Goal: Task Accomplishment & Management: Complete application form

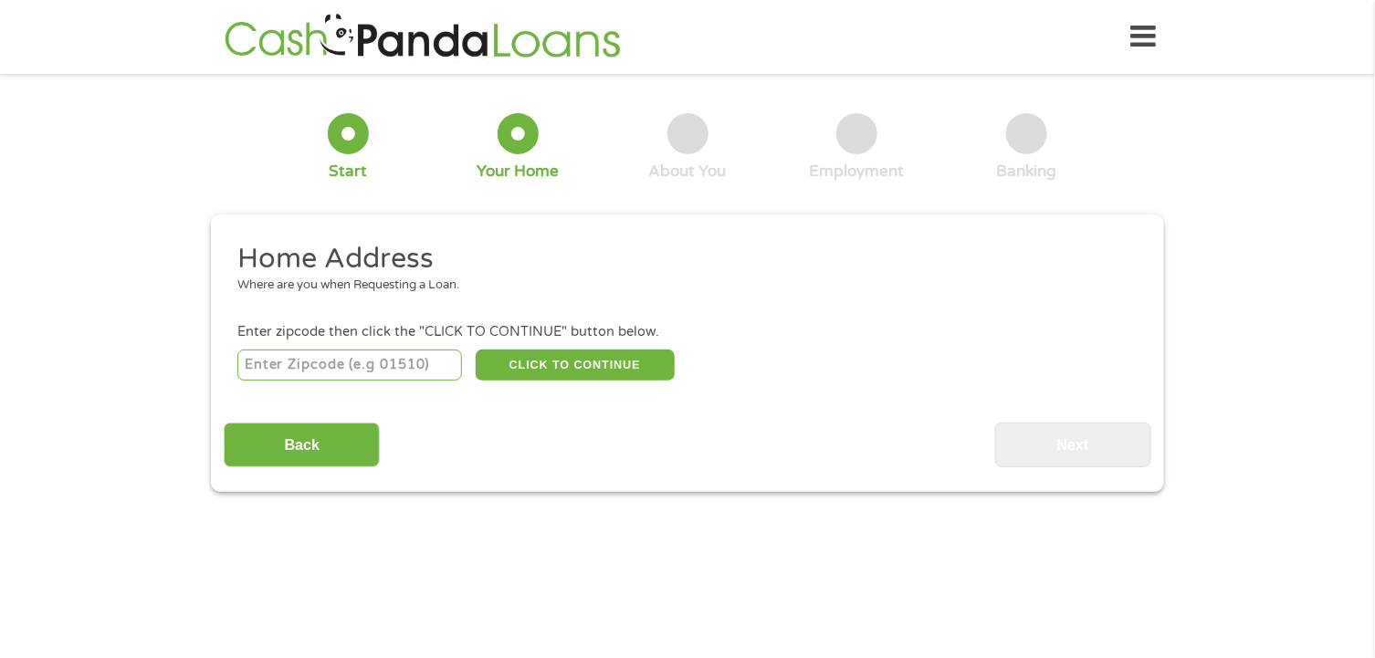
click at [359, 365] on input "number" at bounding box center [350, 365] width 226 height 31
type input "48080"
click at [575, 373] on button "CLICK TO CONTINUE" at bounding box center [575, 365] width 199 height 31
type input "48080"
type input "Saint Clair Shores"
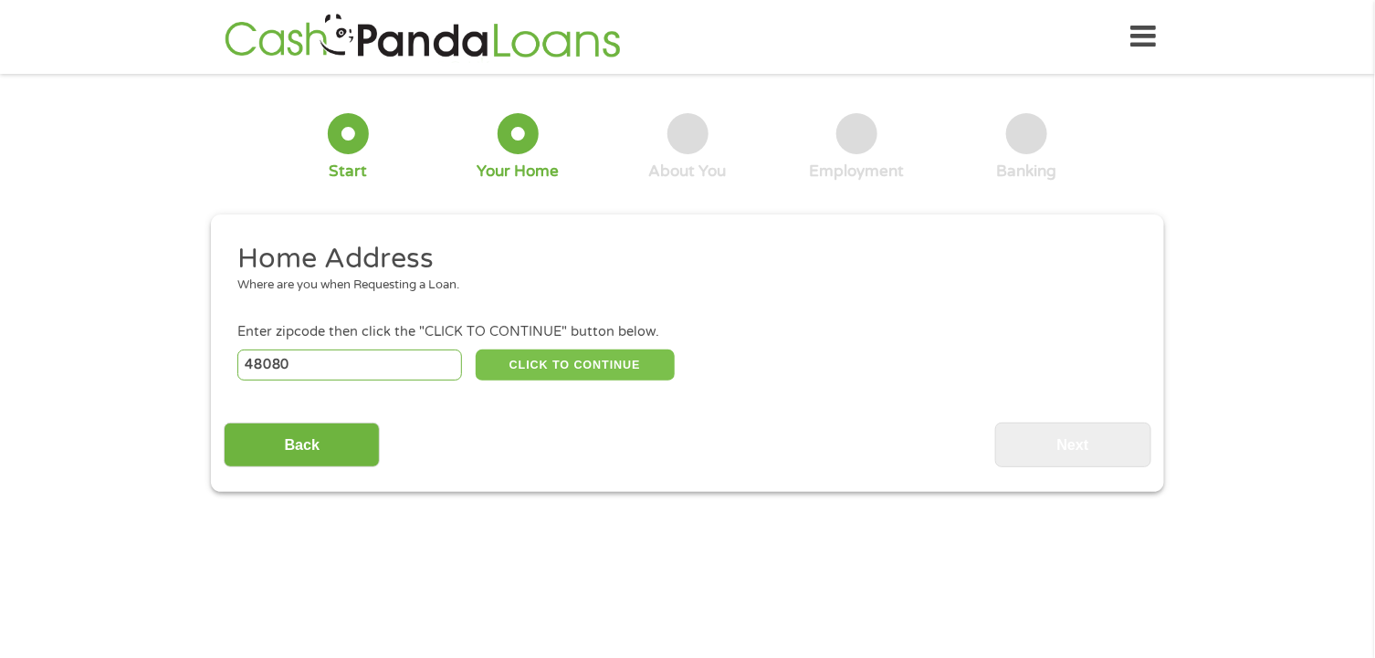
select select "[US_STATE]"
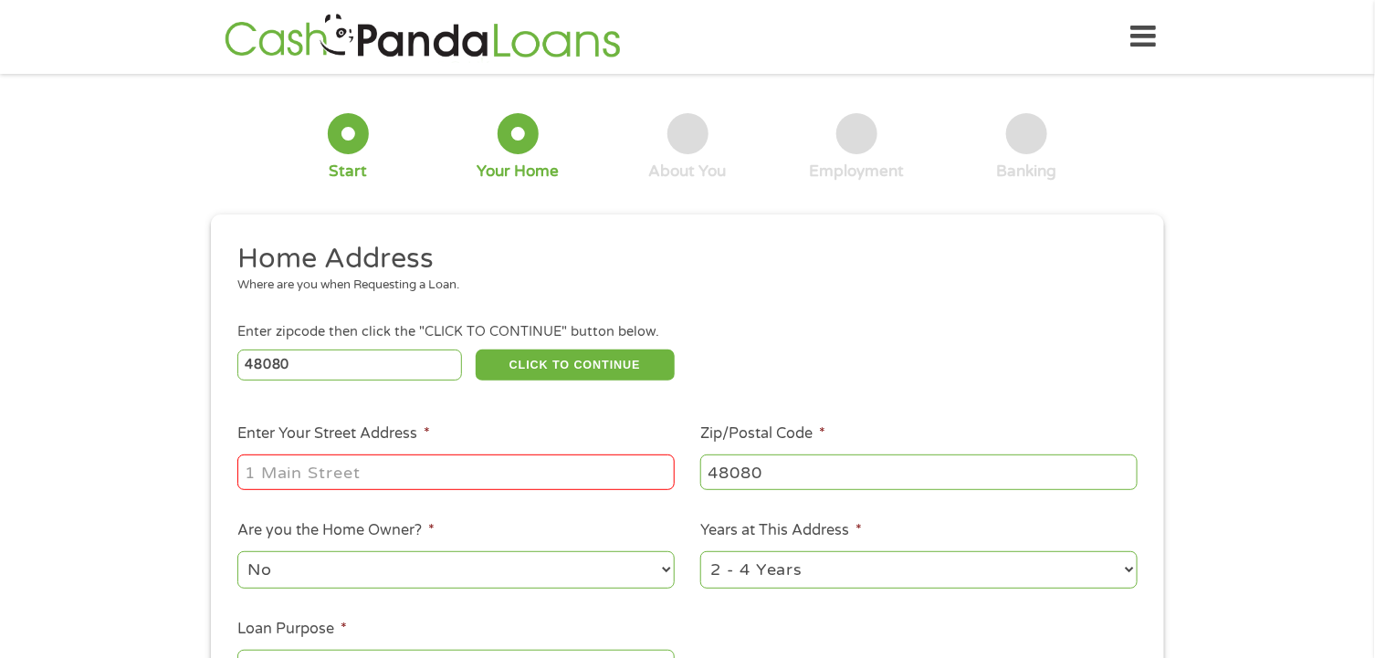
click at [377, 473] on input "Enter Your Street Address *" at bounding box center [455, 472] width 437 height 35
type input "21928 [PERSON_NAME] ST"
click at [871, 580] on select "1 Year or less 1 - 2 Years 2 - 4 Years Over 4 Years" at bounding box center [918, 570] width 437 height 37
select select "60months"
click at [700, 552] on select "1 Year or less 1 - 2 Years 2 - 4 Years Over 4 Years" at bounding box center [918, 570] width 437 height 37
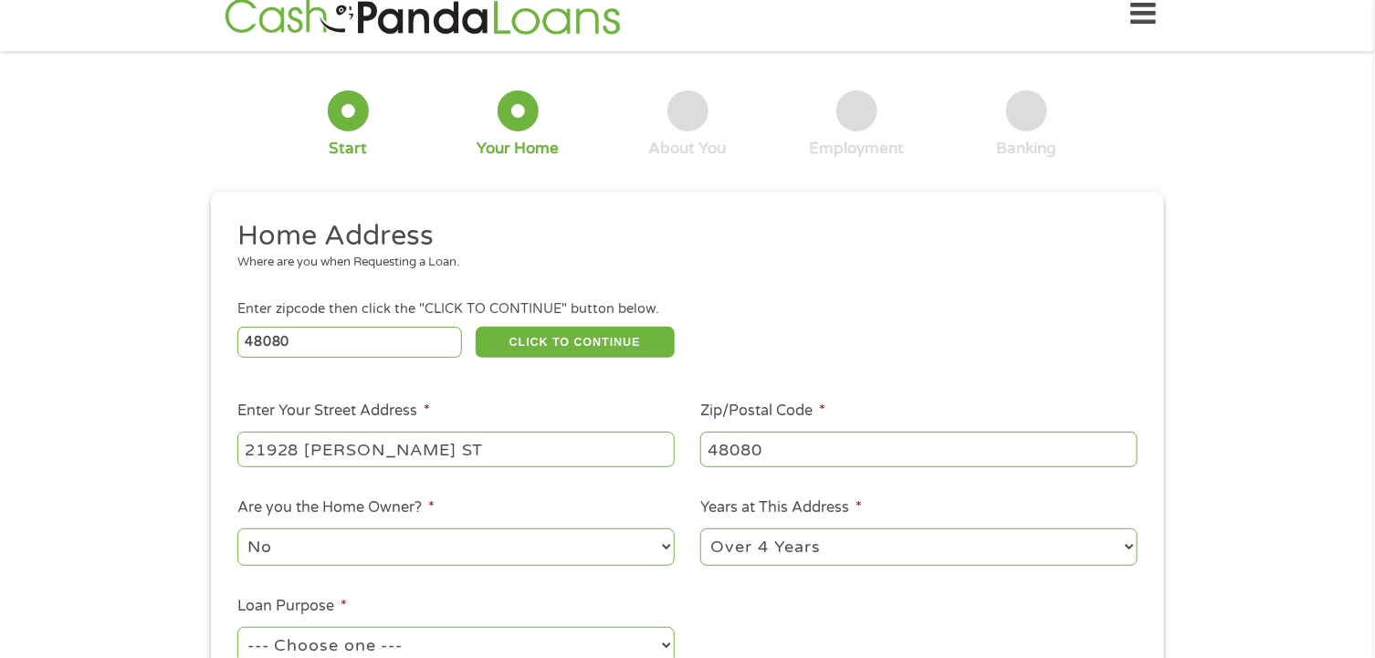
scroll to position [90, 0]
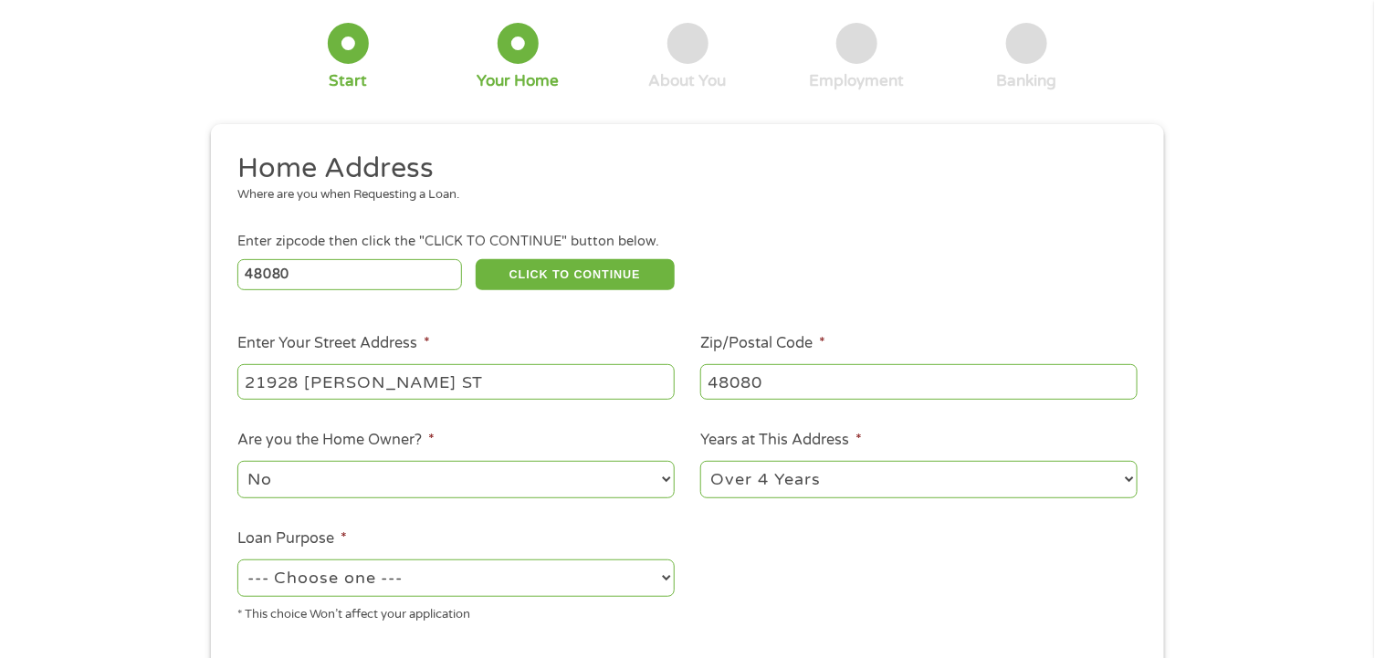
click at [379, 484] on select "No Yes" at bounding box center [455, 479] width 437 height 37
select select "yes"
click at [237, 462] on select "No Yes" at bounding box center [455, 479] width 437 height 37
click at [66, 499] on div "1 Start 2 Your Home 3 About You 4 Employment 5 Banking 6 This field is hidden w…" at bounding box center [687, 363] width 1375 height 735
click at [400, 572] on select "--- Choose one --- Pay Bills Debt Consolidation Home Improvement Major Purchase…" at bounding box center [455, 578] width 437 height 37
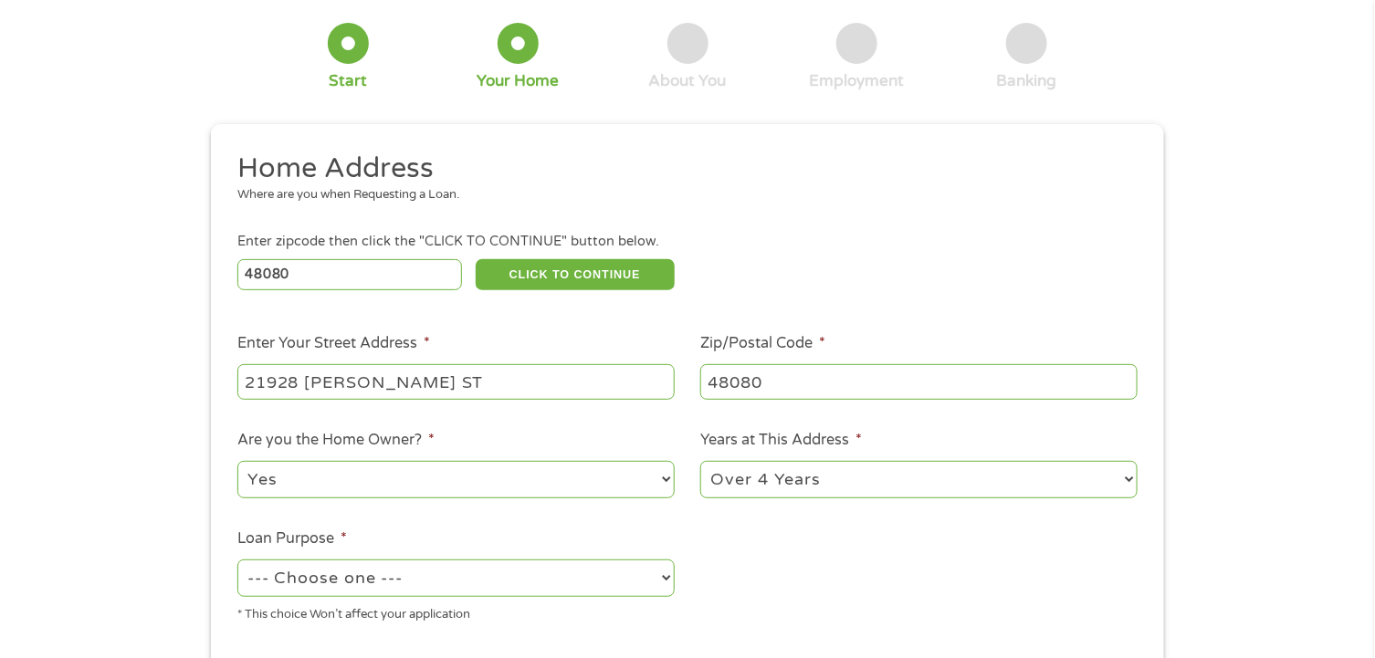
select select "shorttermcash"
click at [237, 561] on select "--- Choose one --- Pay Bills Debt Consolidation Home Improvement Major Purchase…" at bounding box center [455, 578] width 437 height 37
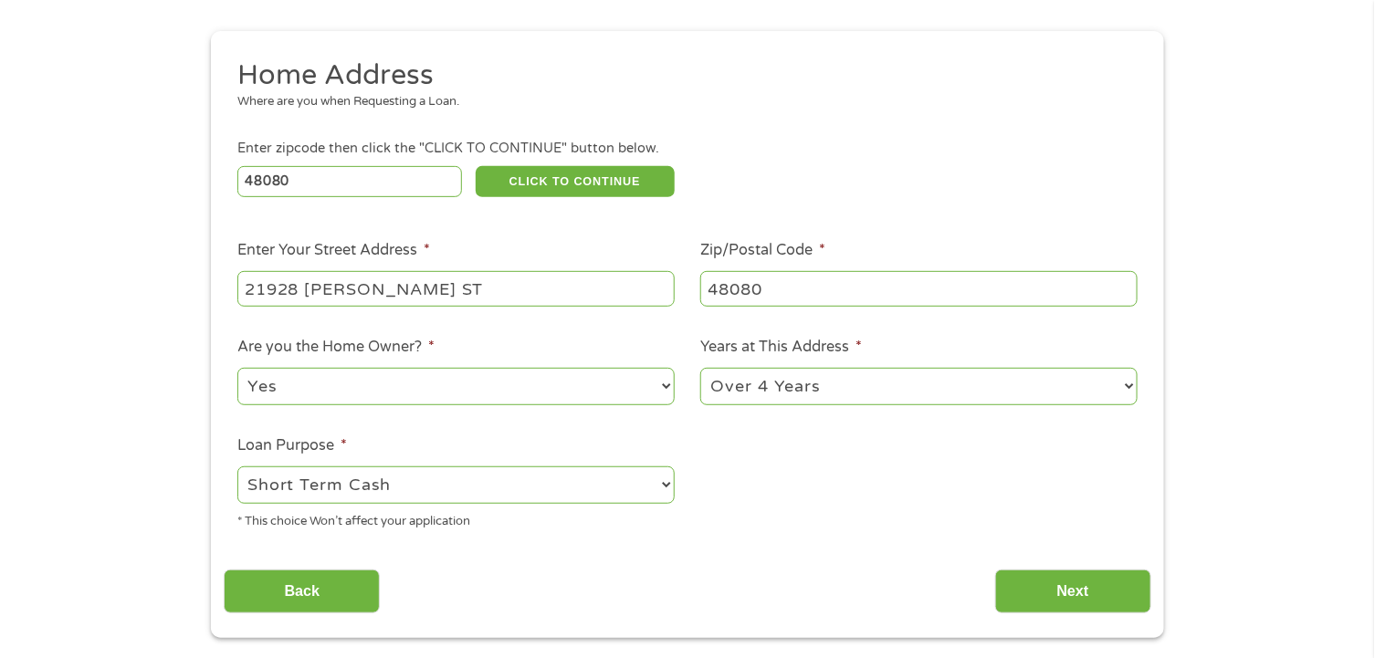
scroll to position [274, 0]
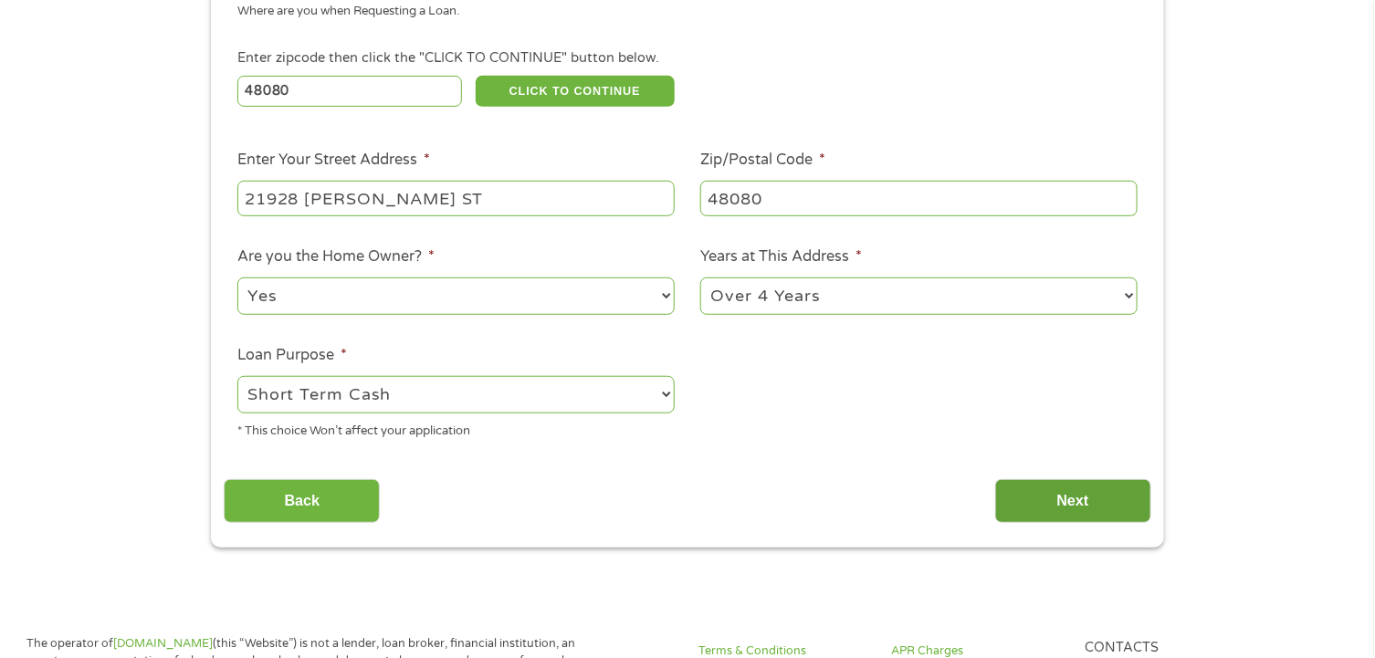
click at [1081, 505] on input "Next" at bounding box center [1073, 501] width 156 height 45
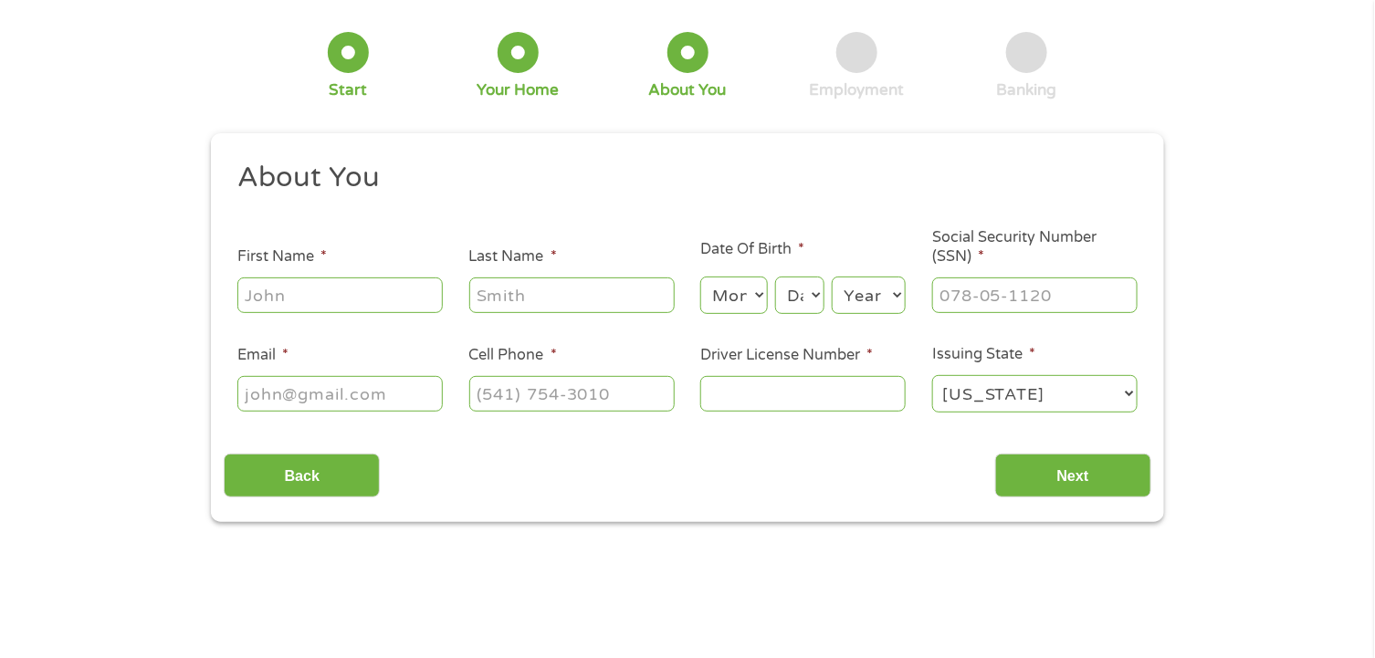
scroll to position [0, 0]
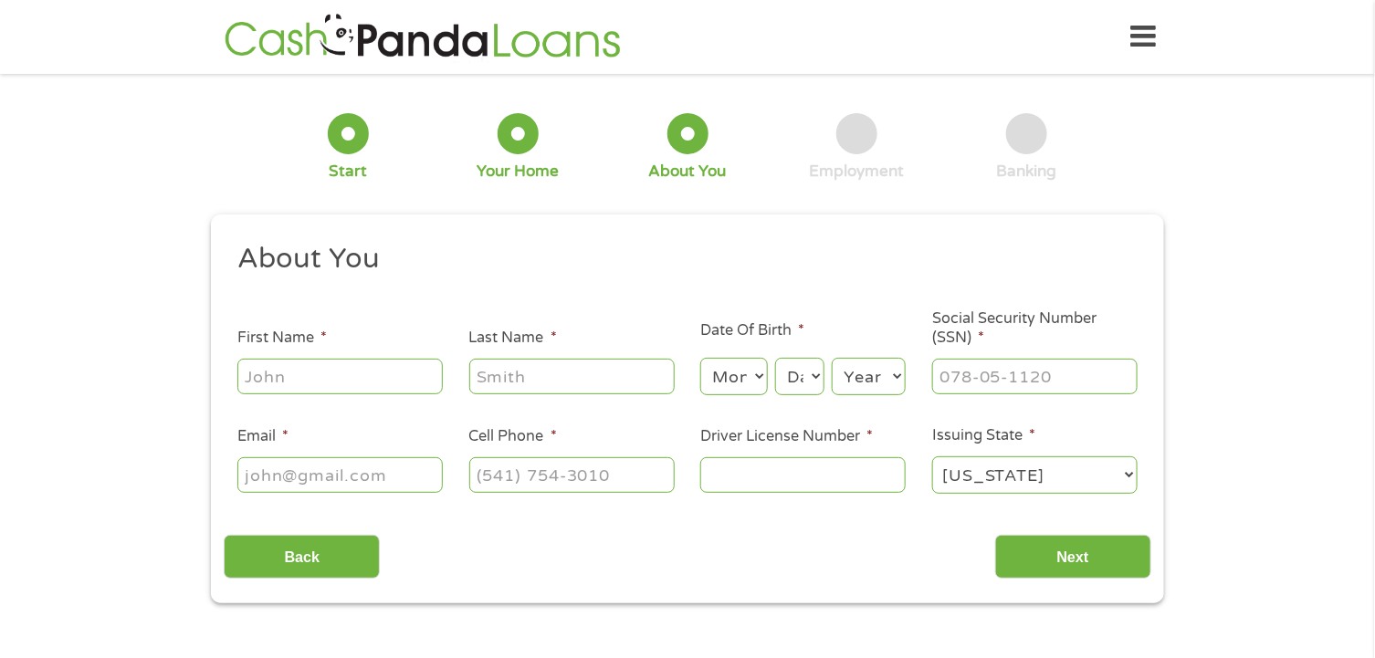
click at [333, 376] on input "First Name *" at bounding box center [339, 376] width 205 height 35
type input "[PERSON_NAME]"
click at [752, 378] on select "Month 1 2 3 4 5 6 7 8 9 10 11 12" at bounding box center [733, 376] width 67 height 37
select select "10"
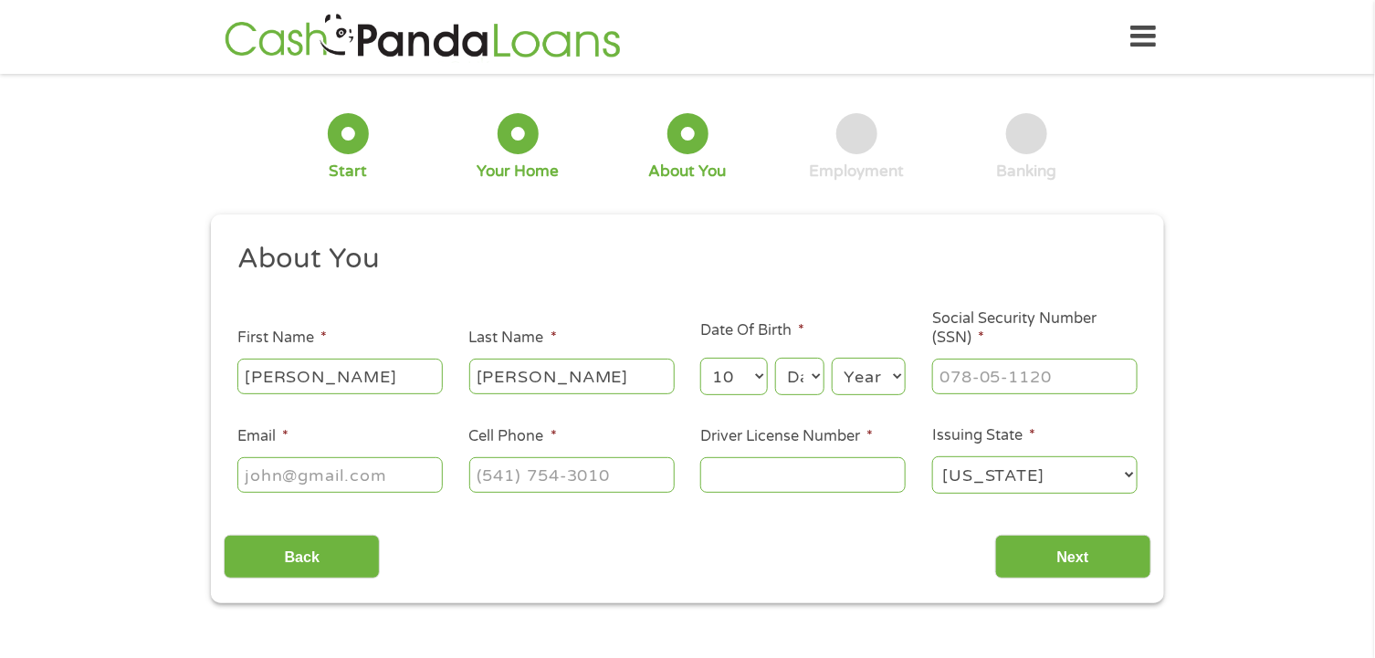
click at [700, 359] on select "Month 1 2 3 4 5 6 7 8 9 10 11 12" at bounding box center [733, 376] width 67 height 37
click at [800, 379] on select "Day 1 2 3 4 5 6 7 8 9 10 11 12 13 14 15 16 17 18 19 20 21 22 23 24 25 26 27 28 …" at bounding box center [799, 376] width 49 height 37
select select "7"
click at [775, 359] on select "Day 1 2 3 4 5 6 7 8 9 10 11 12 13 14 15 16 17 18 19 20 21 22 23 24 25 26 27 28 …" at bounding box center [799, 376] width 49 height 37
click at [856, 385] on select "Year [DATE] 2006 2005 2004 2003 2002 2001 2000 1999 1998 1997 1996 1995 1994 19…" at bounding box center [869, 376] width 74 height 37
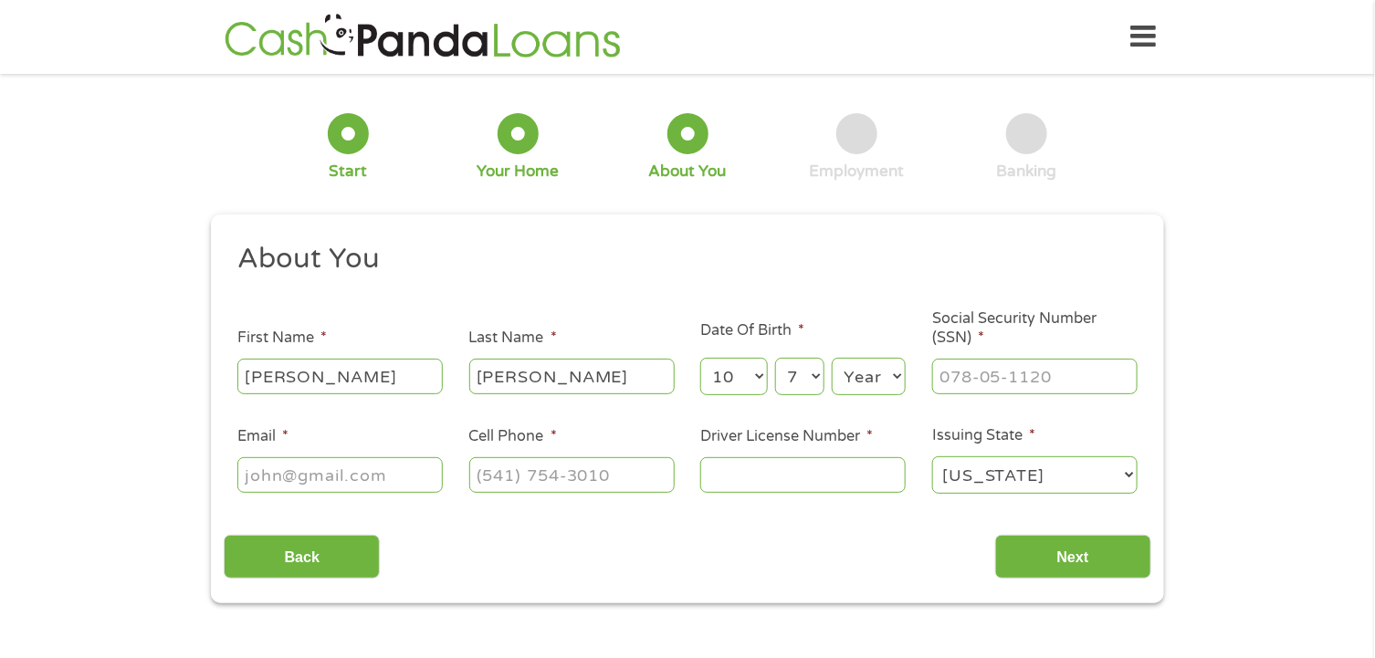
select select "1953"
click at [832, 359] on select "Year [DATE] 2006 2005 2004 2003 2002 2001 2000 1999 1998 1997 1996 1995 1994 19…" at bounding box center [869, 376] width 74 height 37
click at [1062, 383] on input "___-__-____" at bounding box center [1034, 376] width 205 height 35
type input "375-62-7869"
click at [368, 481] on input "Email *" at bounding box center [339, 474] width 205 height 35
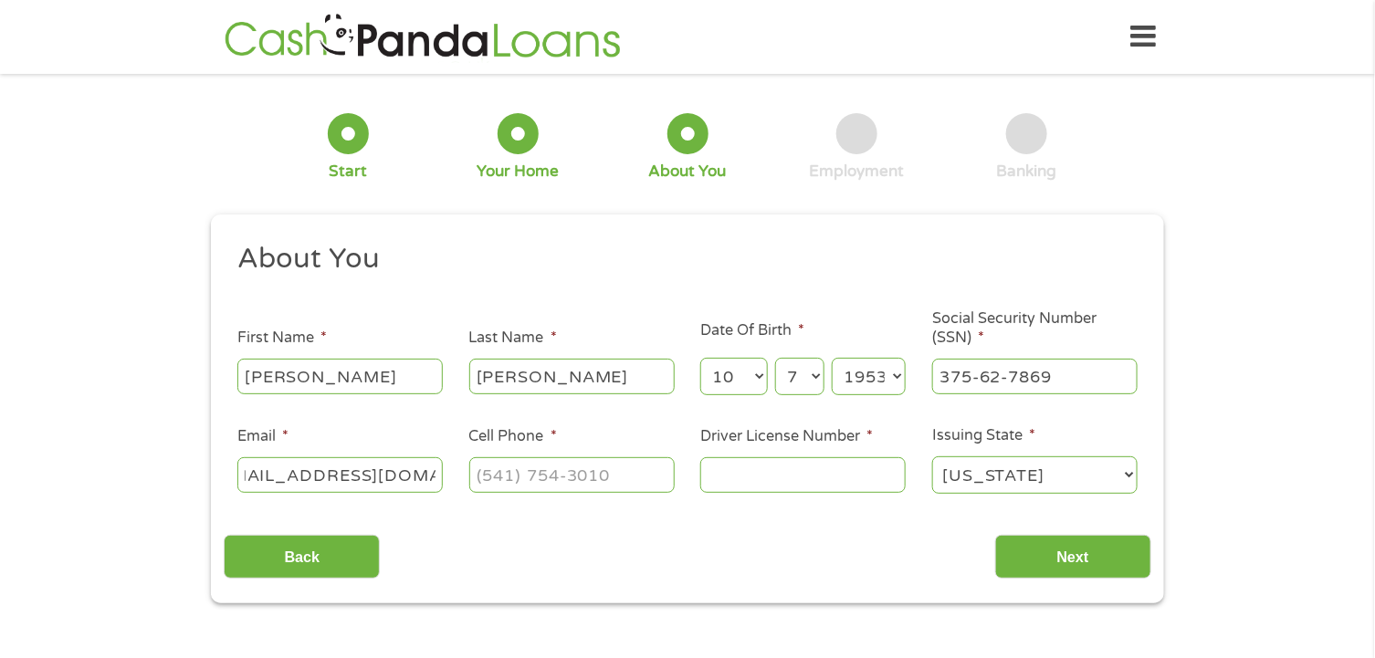
scroll to position [0, 53]
type input "[EMAIL_ADDRESS][DOMAIN_NAME]"
click at [593, 481] on input "(___) ___-____" at bounding box center [571, 474] width 205 height 35
type input "[PHONE_NUMBER]"
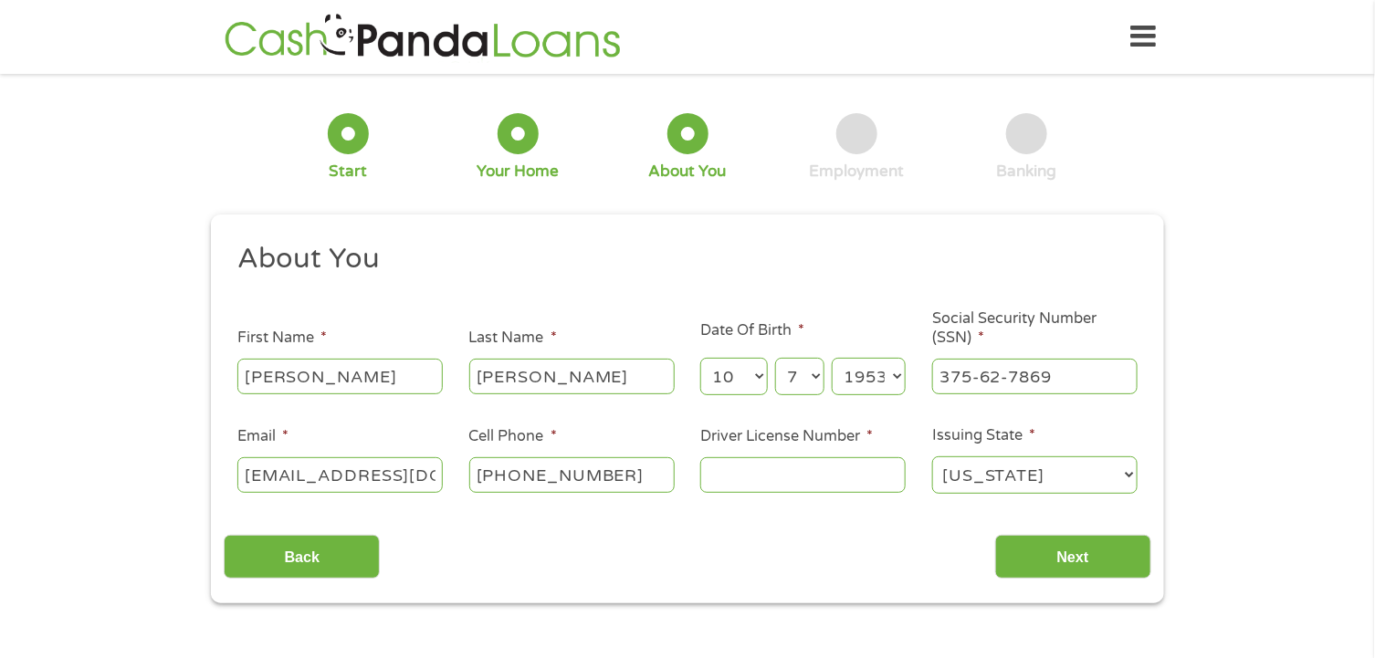
click at [765, 488] on input "Driver License Number *" at bounding box center [802, 474] width 205 height 35
type input "T512585066772"
click at [1082, 566] on input "Next" at bounding box center [1073, 557] width 156 height 45
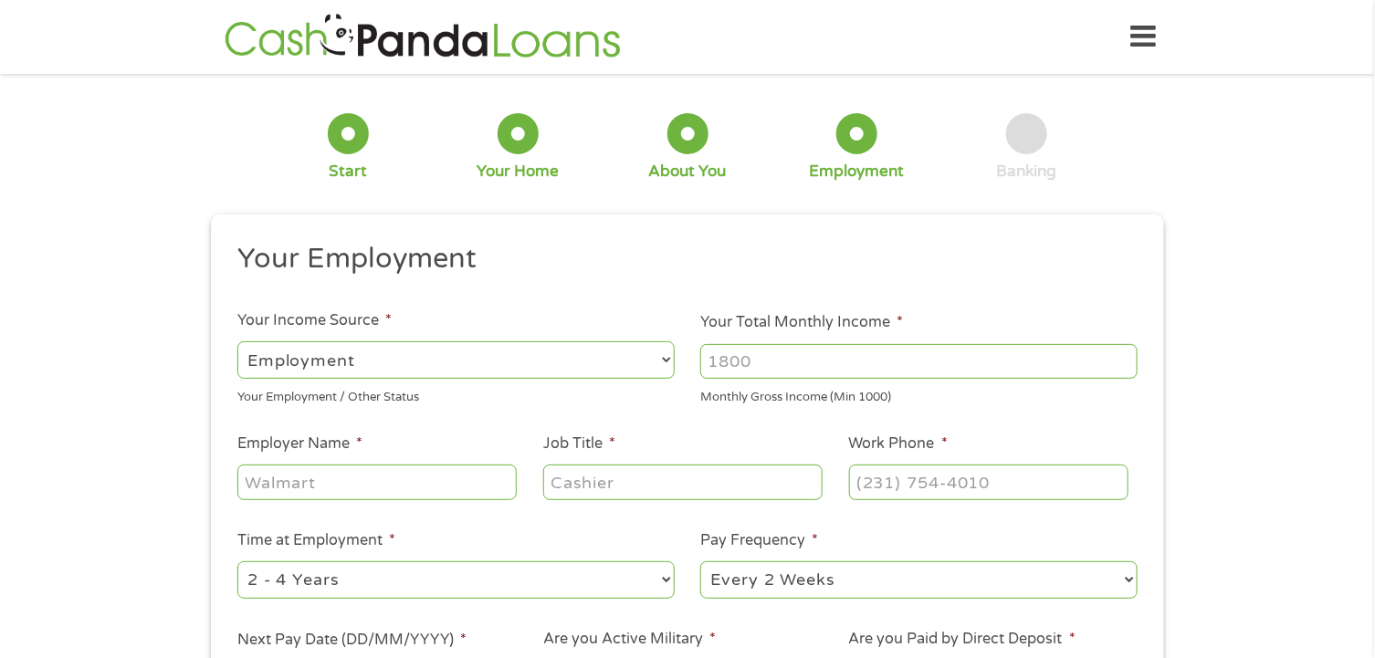
scroll to position [6, 7]
click at [487, 360] on select "--- Choose one --- Employment [DEMOGRAPHIC_DATA] Benefits" at bounding box center [455, 359] width 437 height 37
click at [237, 341] on select "--- Choose one --- Employment [DEMOGRAPHIC_DATA] Benefits" at bounding box center [455, 359] width 437 height 37
click at [819, 371] on input "Your Total Monthly Income *" at bounding box center [918, 361] width 437 height 35
type input "2600"
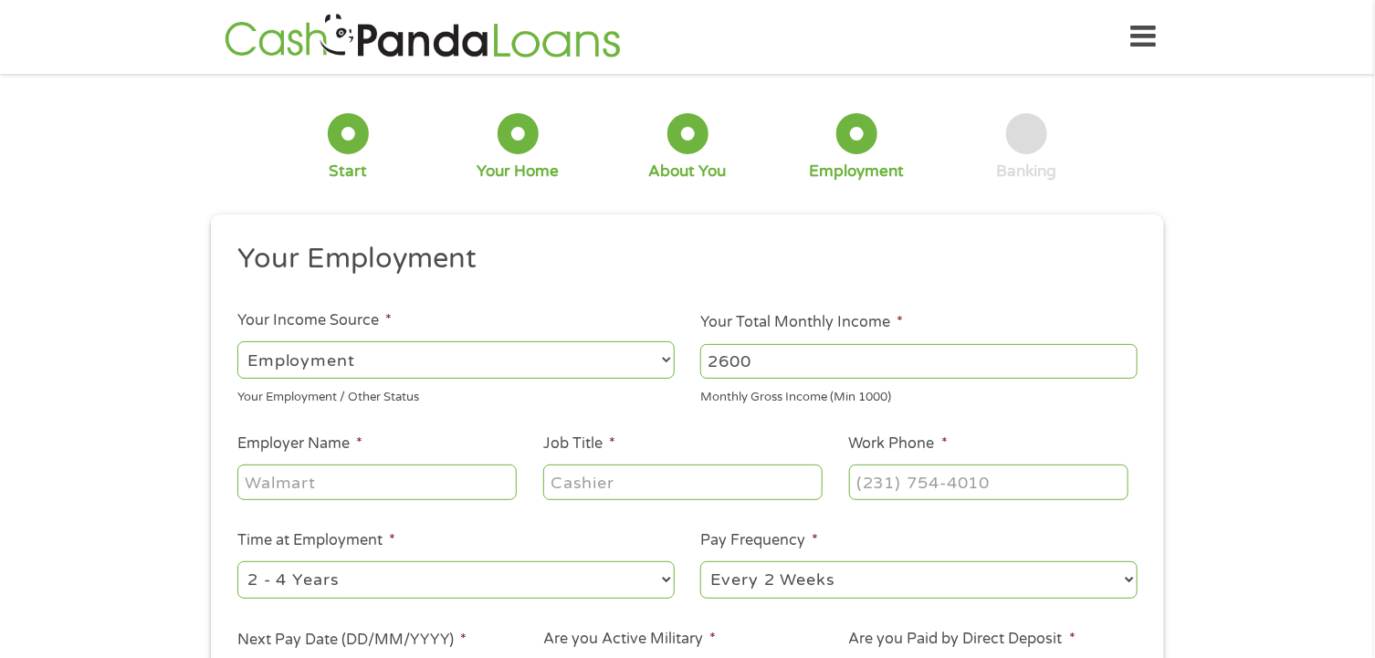
click at [327, 489] on input "Employer Name *" at bounding box center [376, 482] width 279 height 35
type input "[PERSON_NAME] AGENCY"
type input "ACCOUNT REPRESENTATIVE"
type input "[PHONE_NUMBER]"
click at [390, 591] on select "--- Choose one --- 1 Year or less 1 - 2 Years 2 - 4 Years Over 4 Years" at bounding box center [455, 580] width 437 height 37
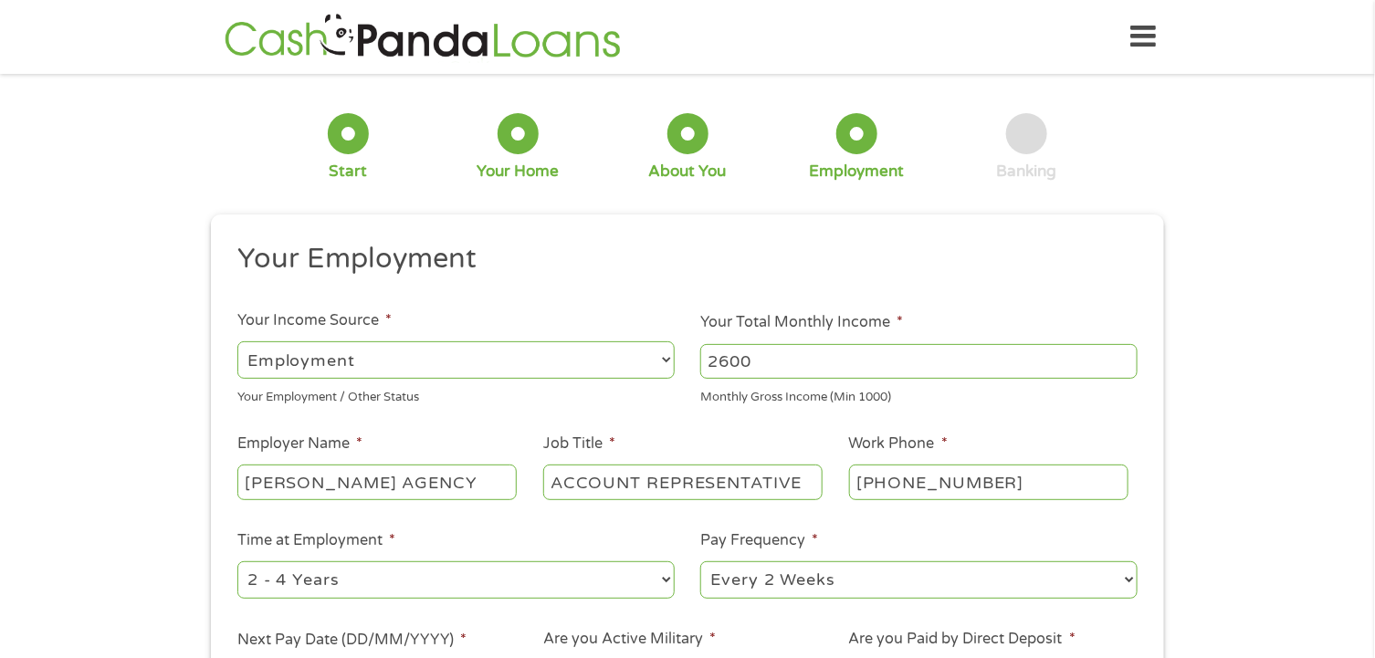
select select "60months"
click at [237, 562] on select "--- Choose one --- 1 Year or less 1 - 2 Years 2 - 4 Years Over 4 Years" at bounding box center [455, 580] width 437 height 37
click at [877, 577] on select "--- Choose one --- Every 2 Weeks Every Week Monthly Semi-Monthly" at bounding box center [918, 580] width 437 height 37
select select "semimonthly"
click at [700, 562] on select "--- Choose one --- Every 2 Weeks Every Week Monthly Semi-Monthly" at bounding box center [918, 580] width 437 height 37
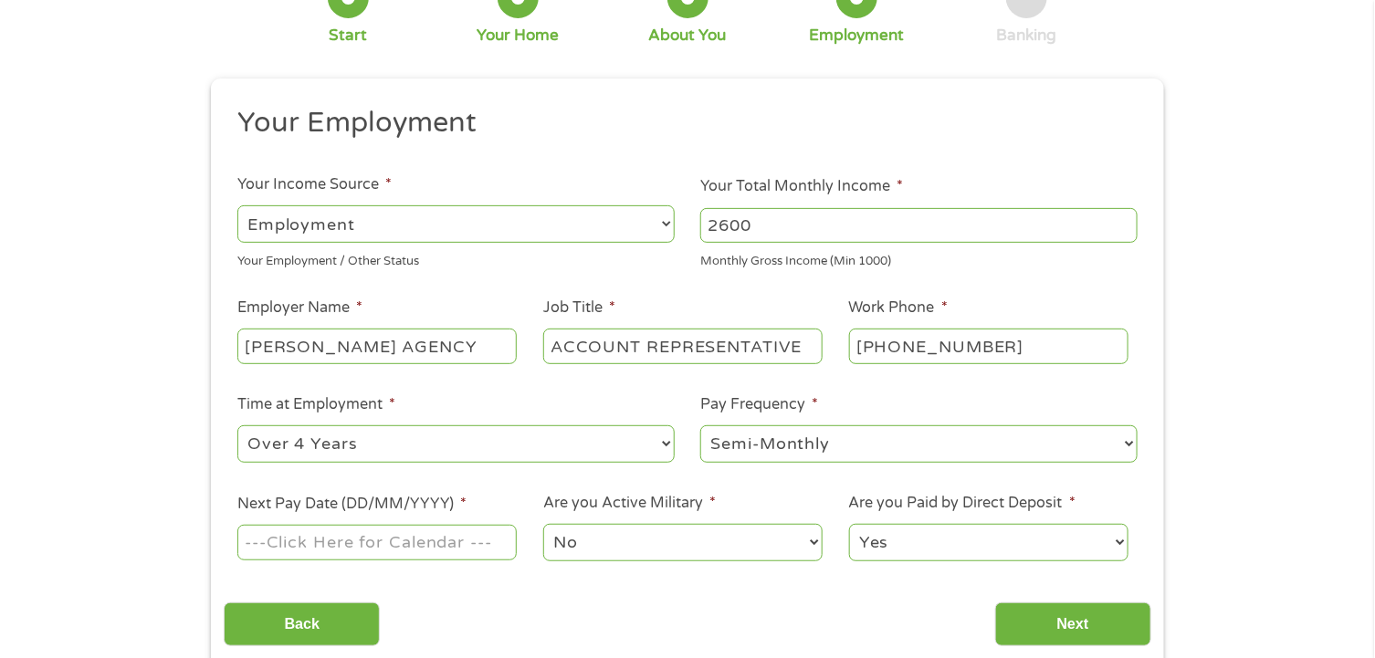
scroll to position [183, 0]
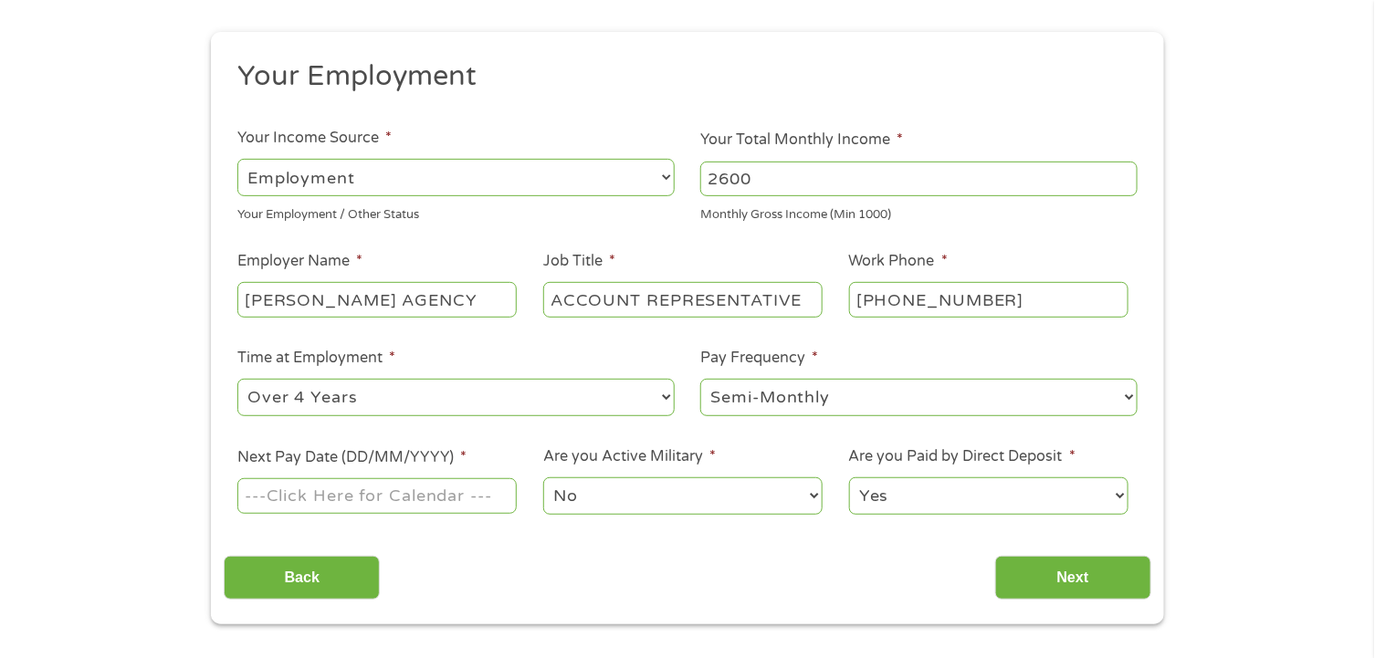
click at [364, 493] on input "Next Pay Date (DD/MM/YYYY) *" at bounding box center [376, 495] width 279 height 35
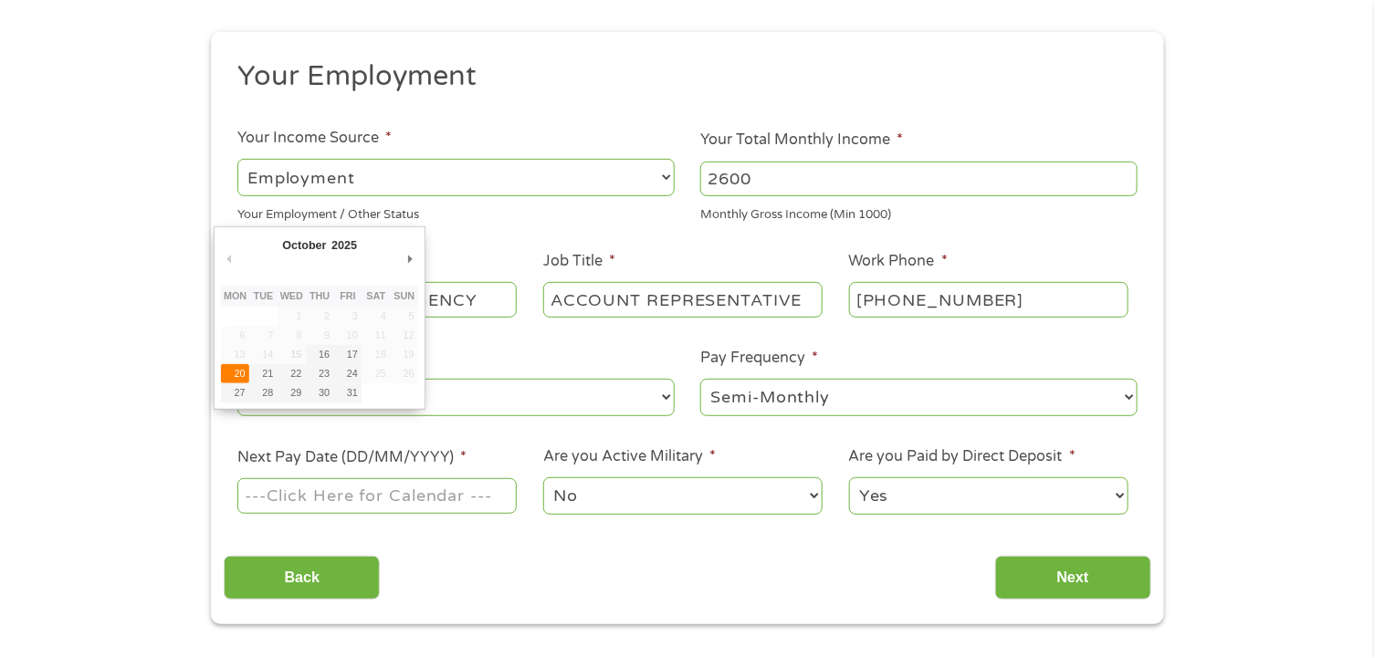
type input "[DATE]"
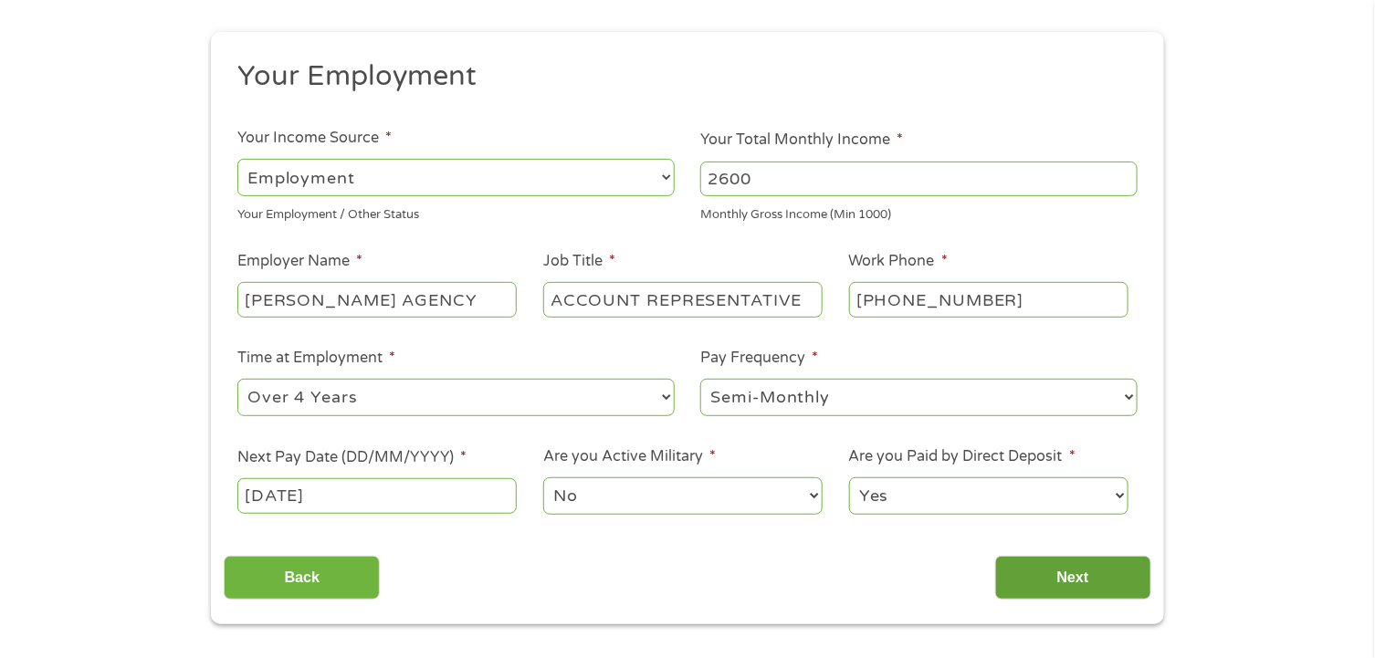
click at [1051, 581] on input "Next" at bounding box center [1073, 578] width 156 height 45
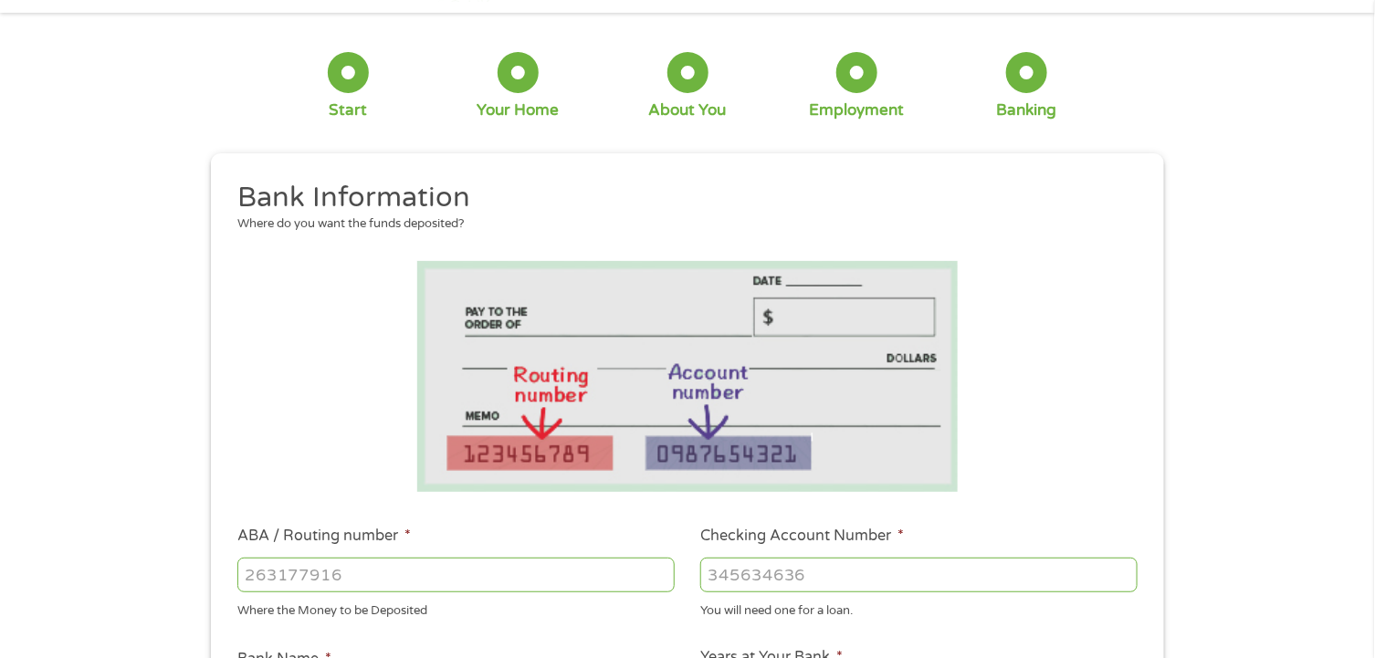
scroll to position [90, 0]
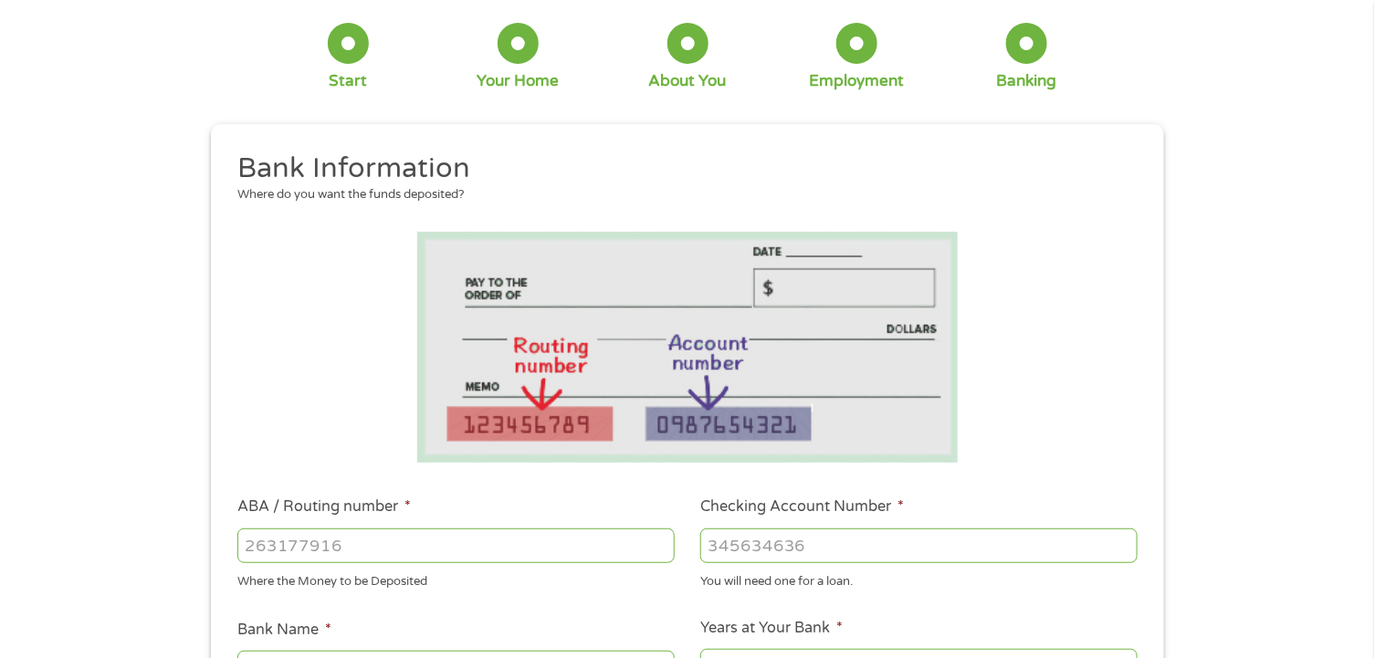
click at [371, 555] on input "ABA / Routing number *" at bounding box center [455, 546] width 437 height 35
type input "041000124"
type input "PNC BANK [US_STATE]"
type input "041000124"
click at [787, 540] on input "Checking Account Number *" at bounding box center [918, 546] width 437 height 35
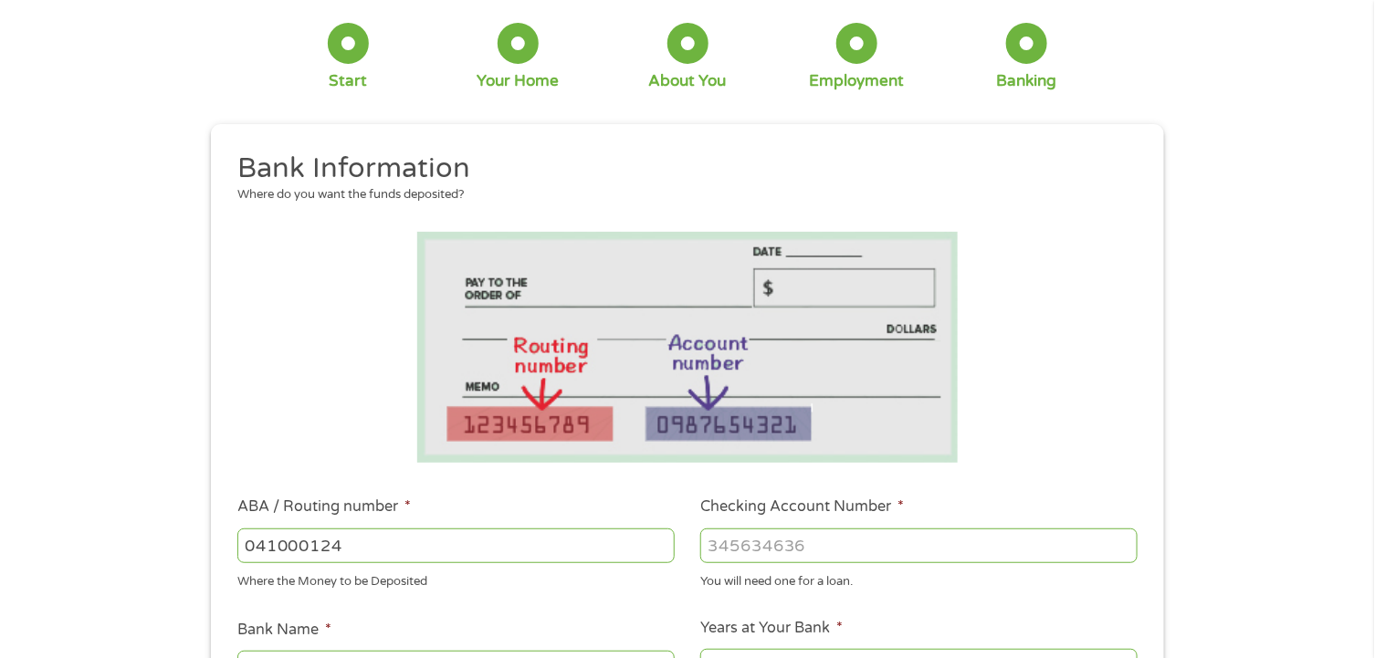
type input "4"
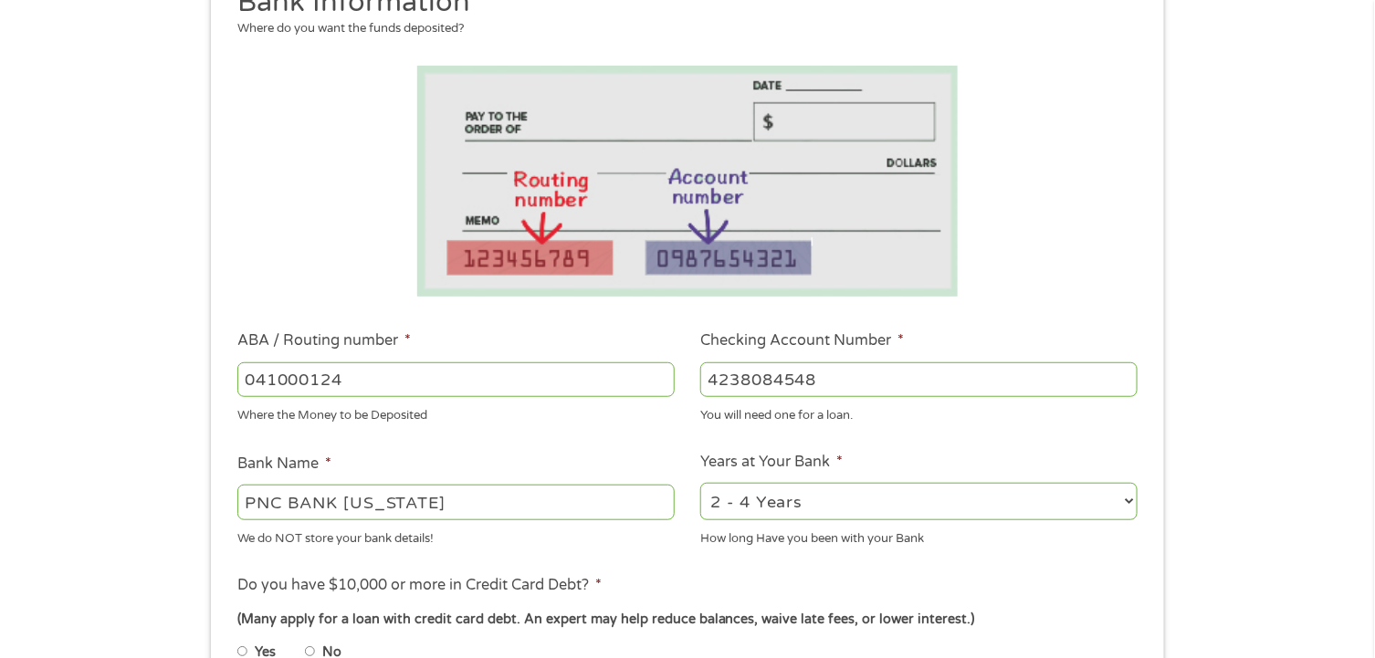
scroll to position [274, 0]
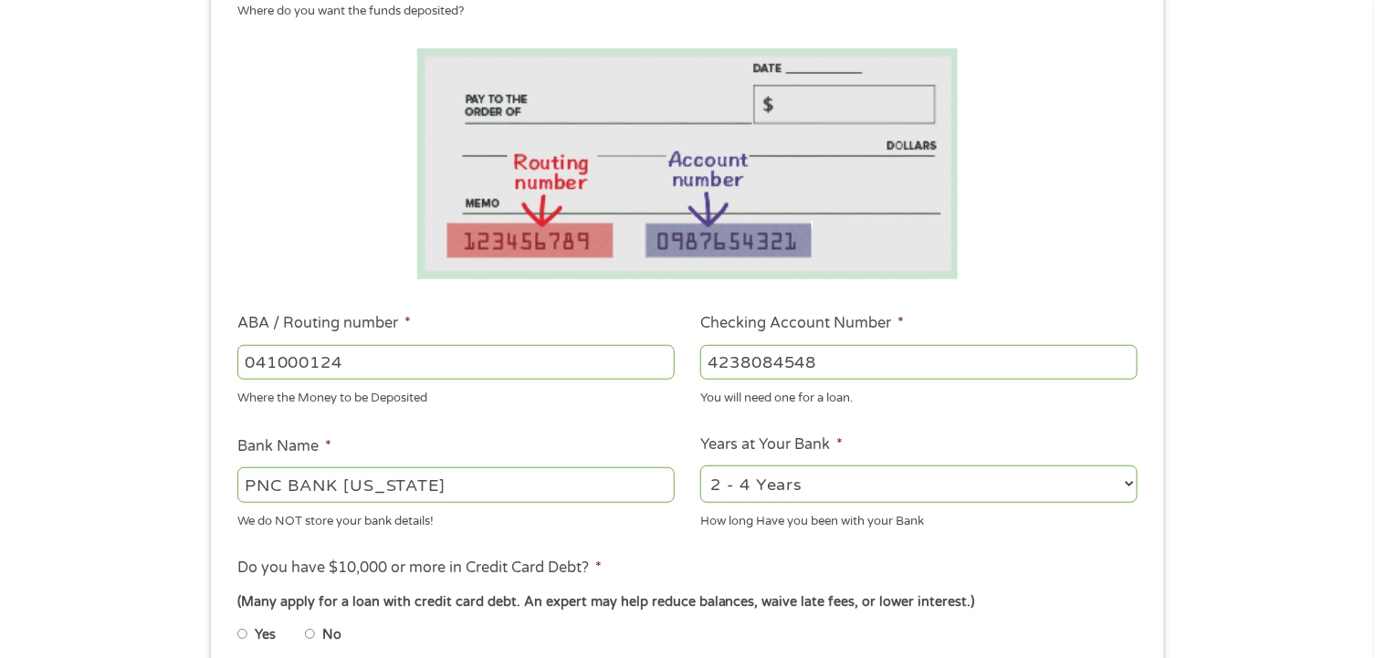
type input "4238084548"
click at [967, 493] on select "2 - 4 Years 6 - 12 Months 1 - 2 Years Over 4 Years" at bounding box center [918, 484] width 437 height 37
select select "60months"
click at [700, 466] on select "2 - 4 Years 6 - 12 Months 1 - 2 Years Over 4 Years" at bounding box center [918, 484] width 437 height 37
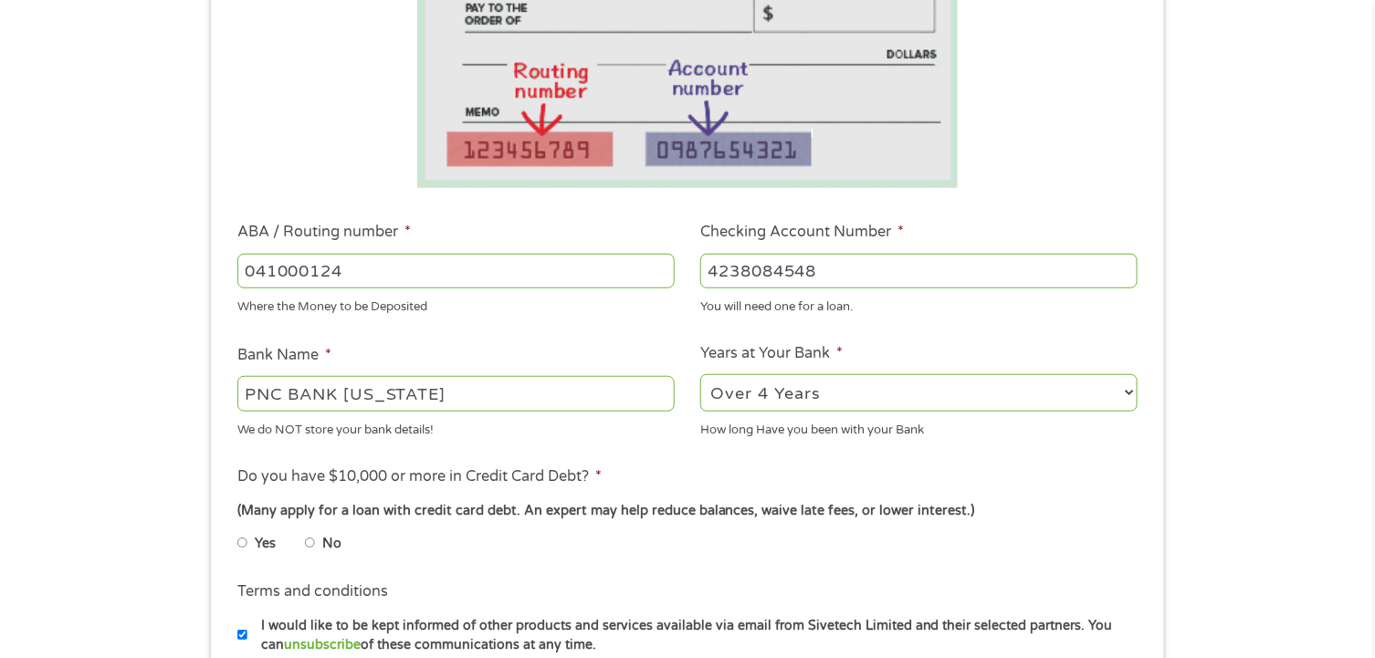
click at [235, 542] on li "Do you have $10,000 or more in Credit Card Debt? * (Many apply for a loan with …" at bounding box center [687, 517] width 927 height 102
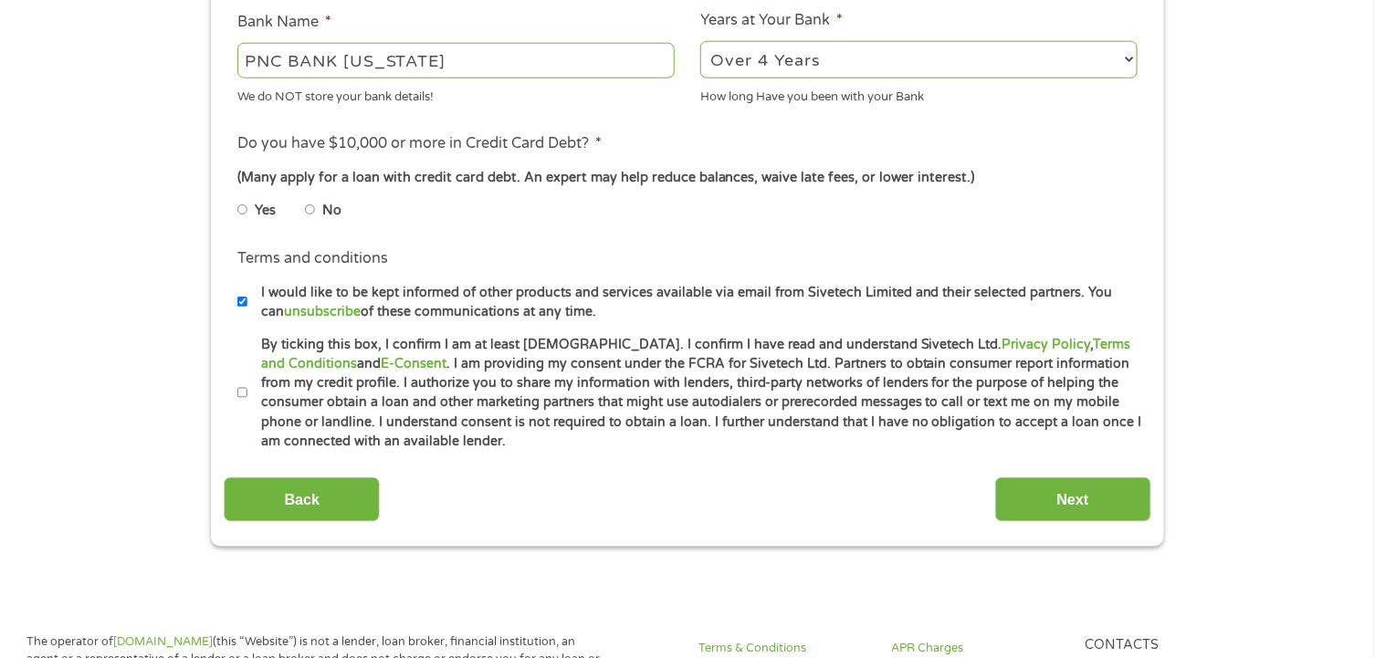
scroll to position [730, 0]
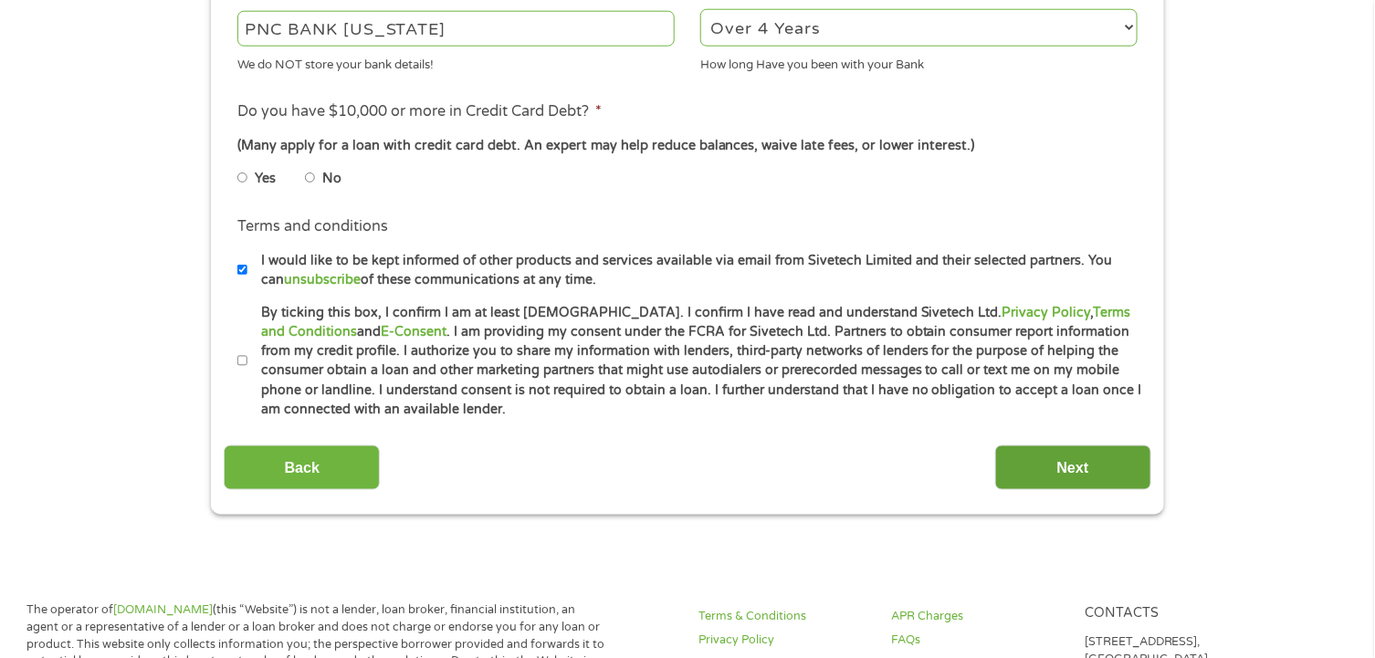
click at [1069, 473] on input "Next" at bounding box center [1073, 468] width 156 height 45
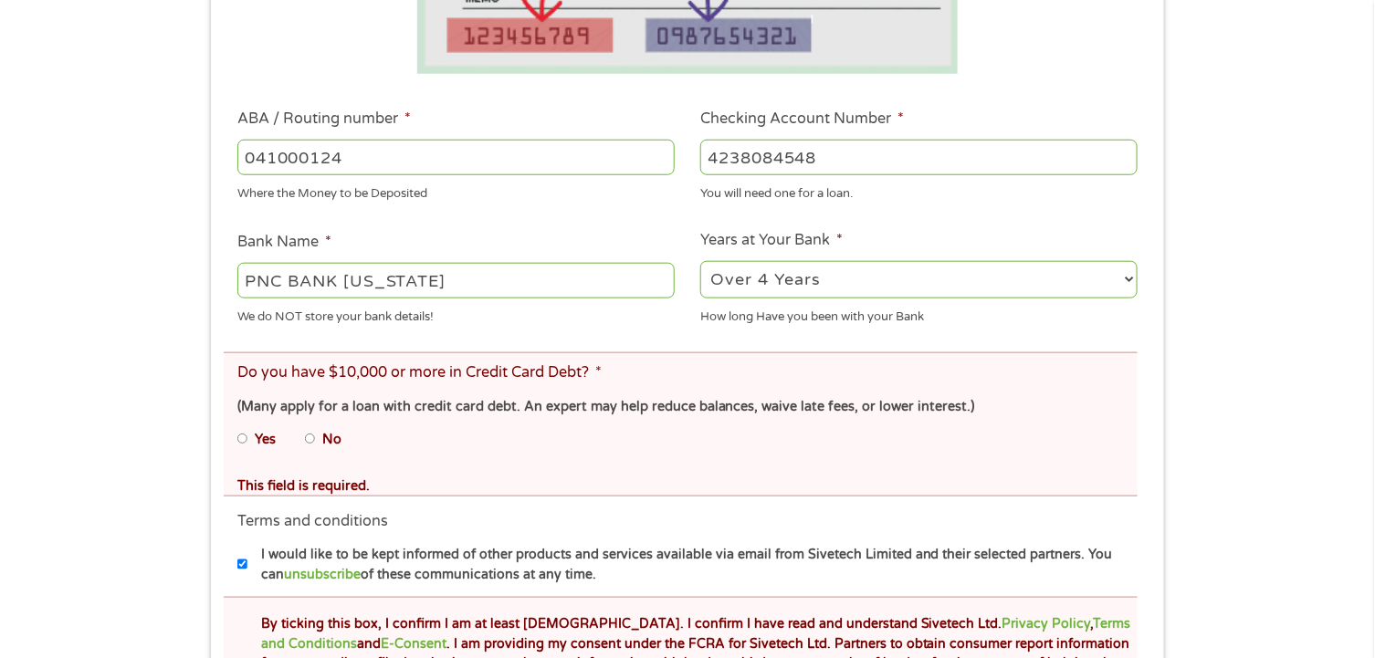
scroll to position [548, 0]
click at [241, 436] on input "Yes" at bounding box center [242, 438] width 11 height 29
radio input "true"
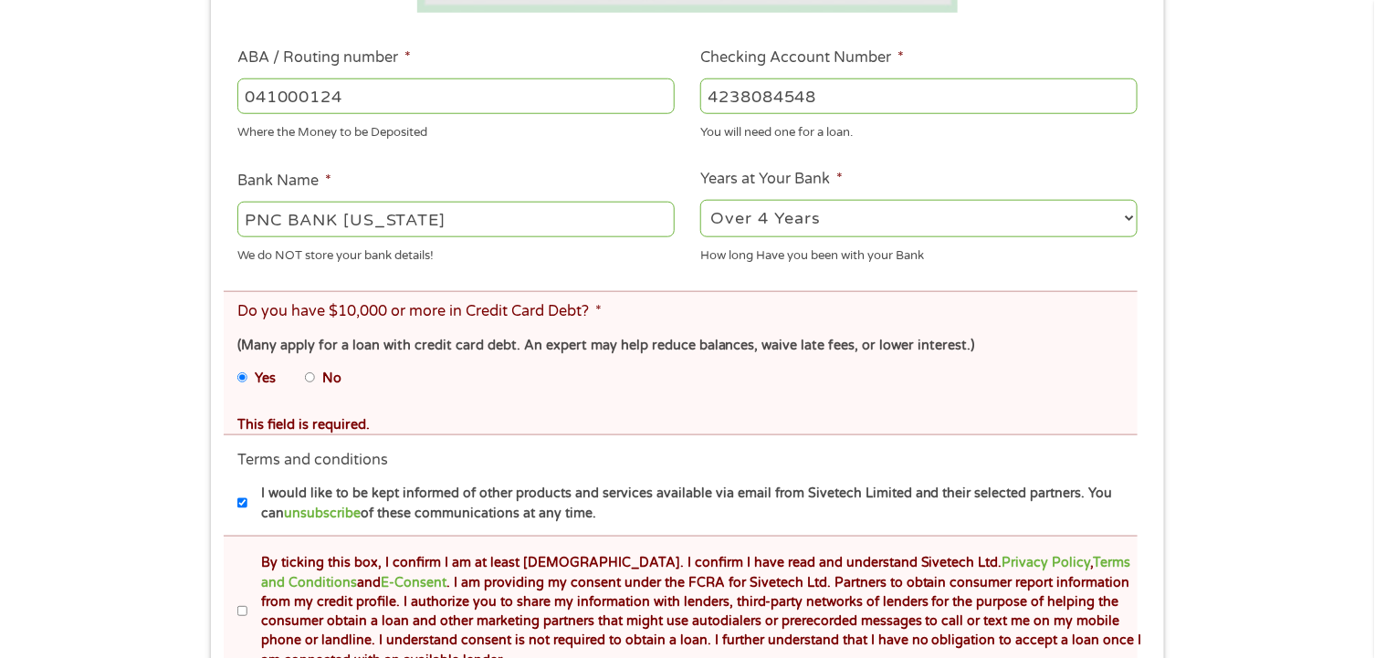
scroll to position [639, 0]
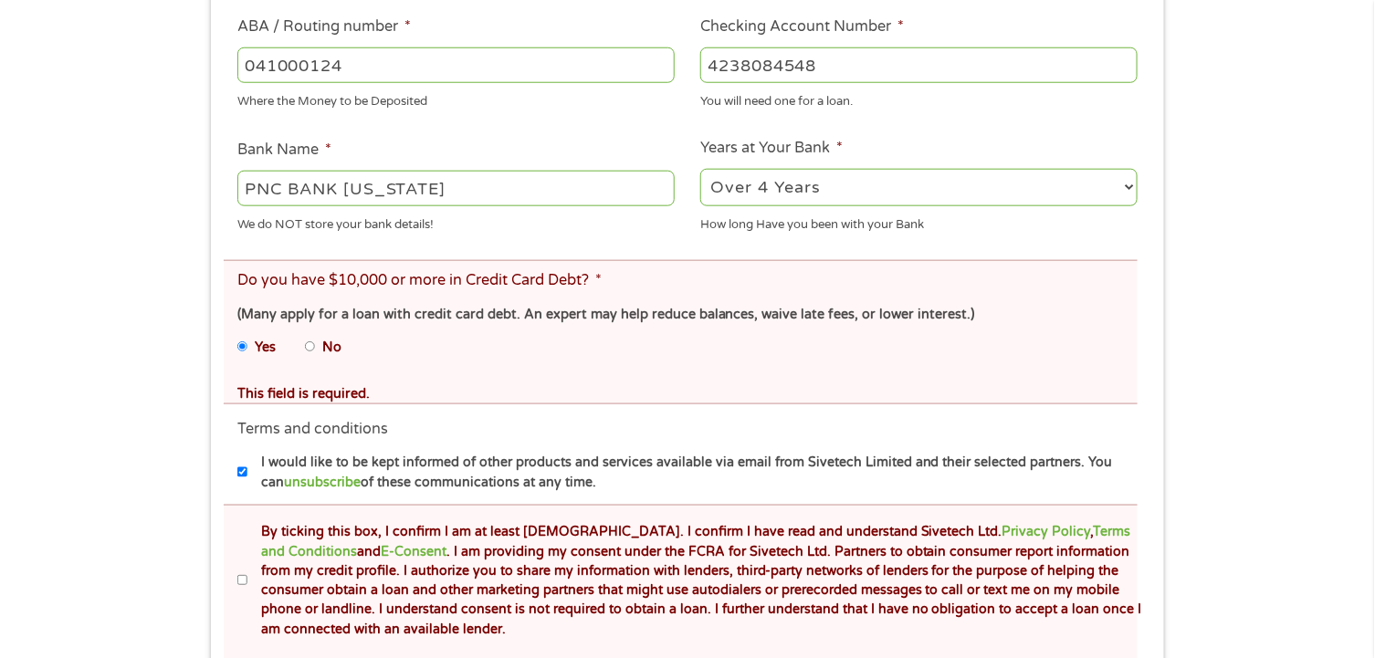
click at [246, 580] on input "By ticking this box, I confirm I am at least [DEMOGRAPHIC_DATA]. I confirm I ha…" at bounding box center [242, 580] width 11 height 29
checkbox input "true"
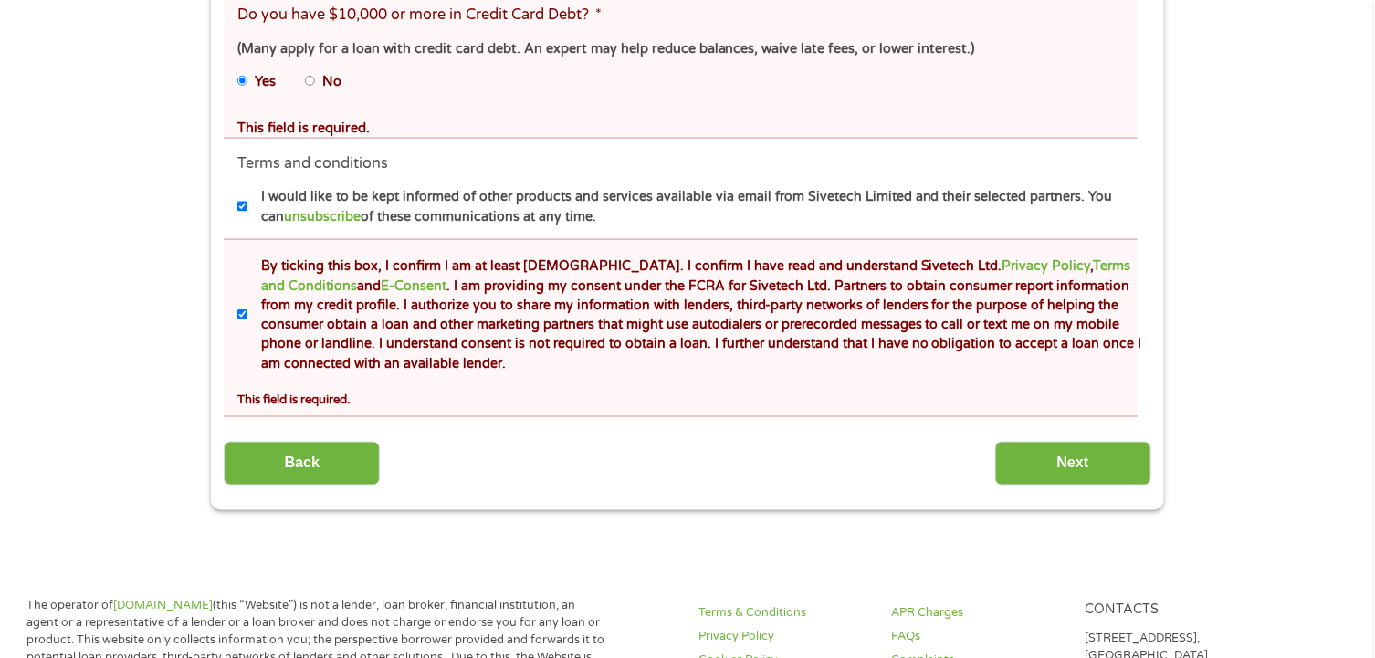
scroll to position [913, 0]
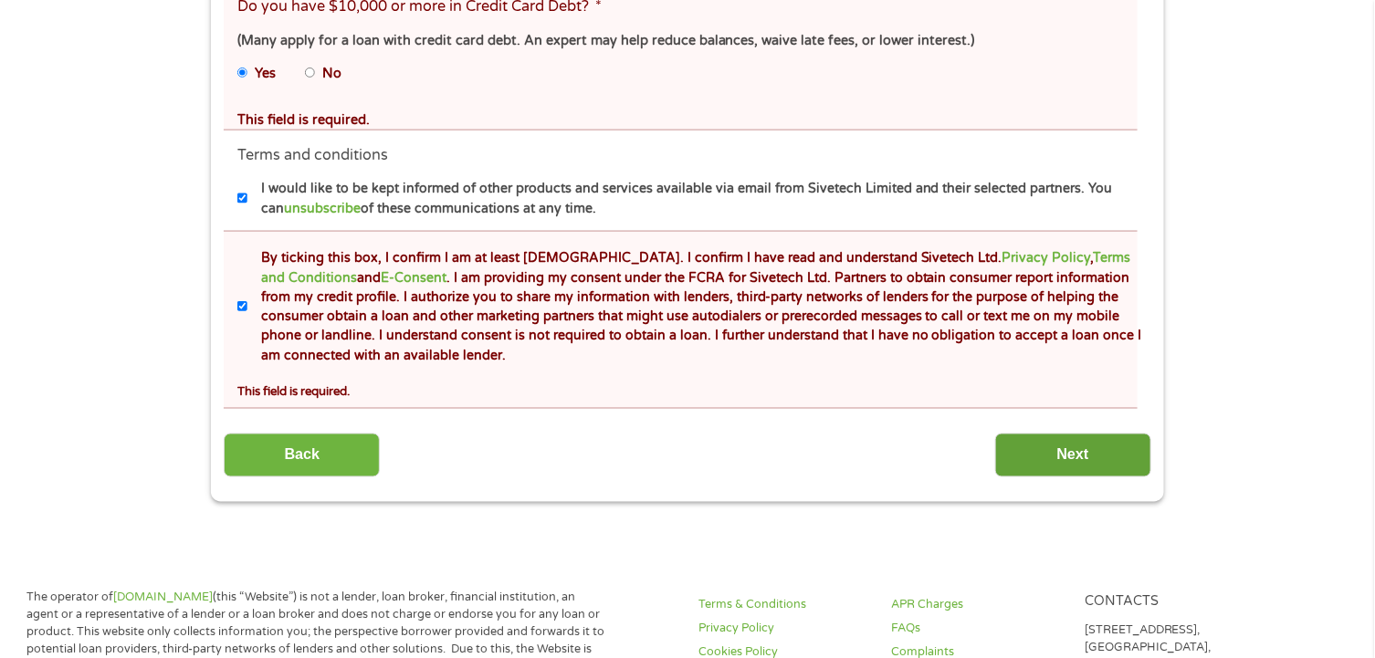
click at [1092, 468] on input "Next" at bounding box center [1073, 456] width 156 height 45
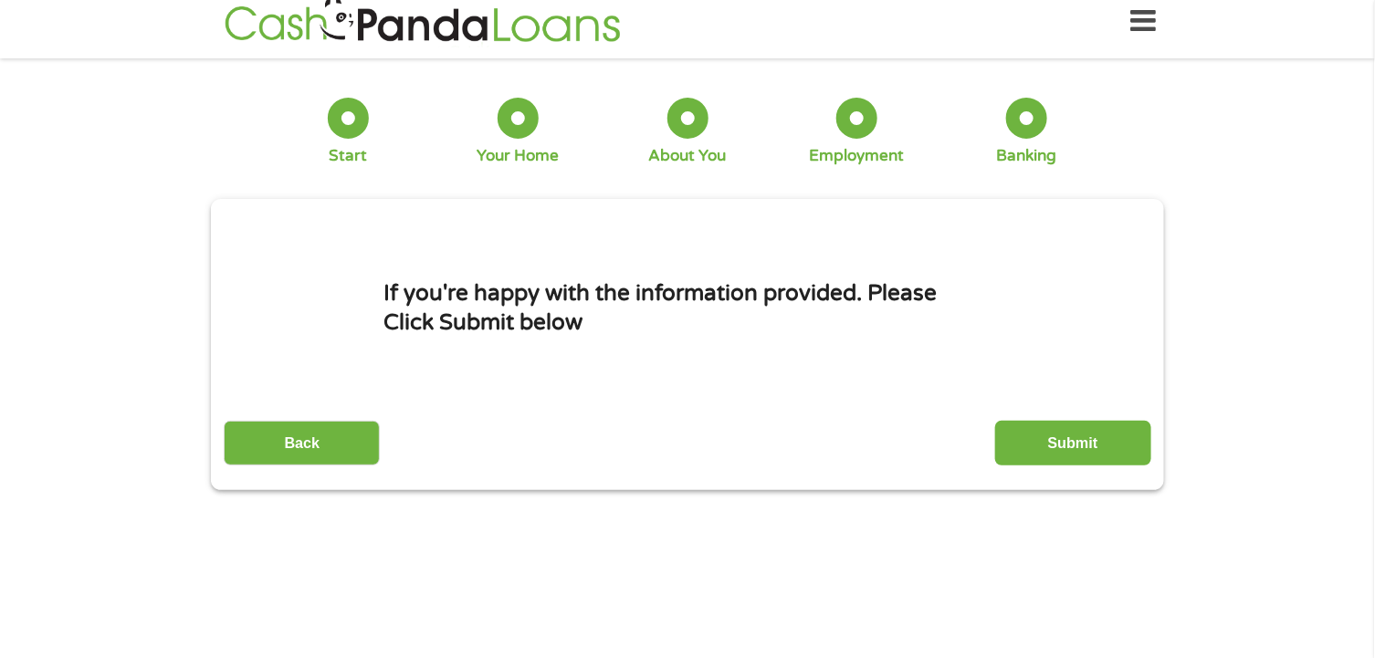
scroll to position [0, 0]
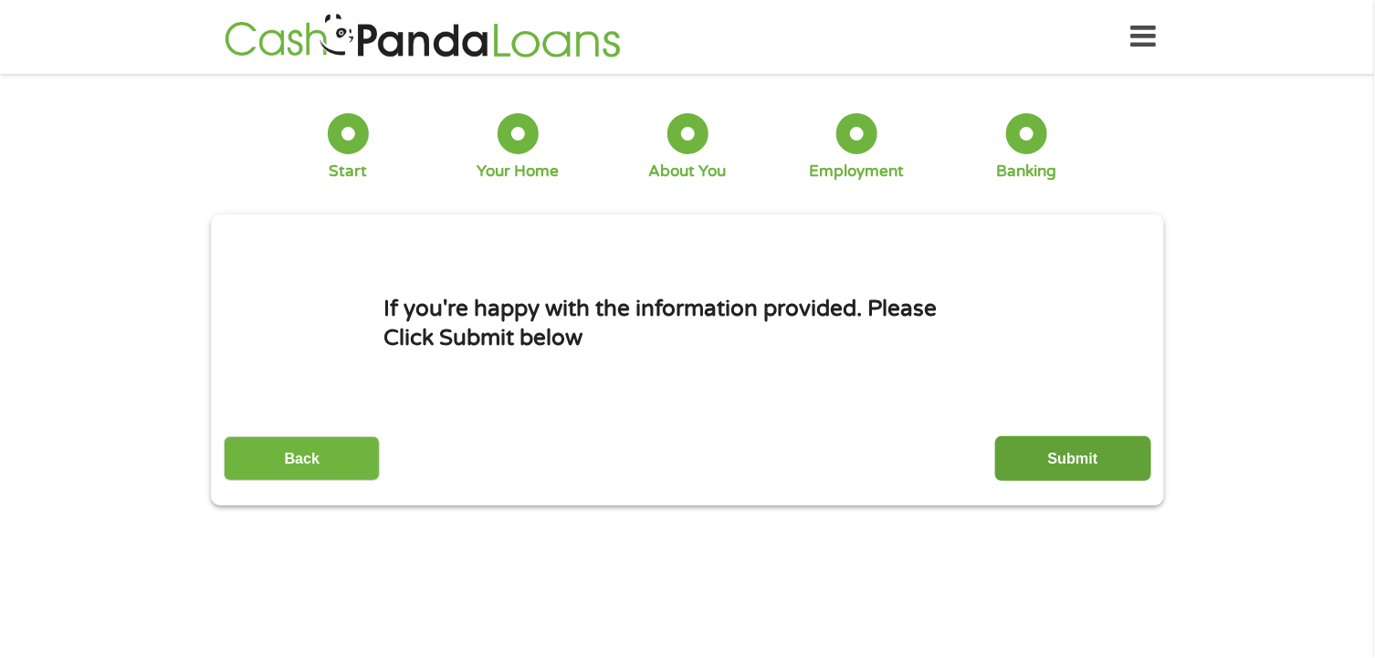
click at [1061, 469] on input "Submit" at bounding box center [1073, 458] width 156 height 45
